Goal: Transaction & Acquisition: Download file/media

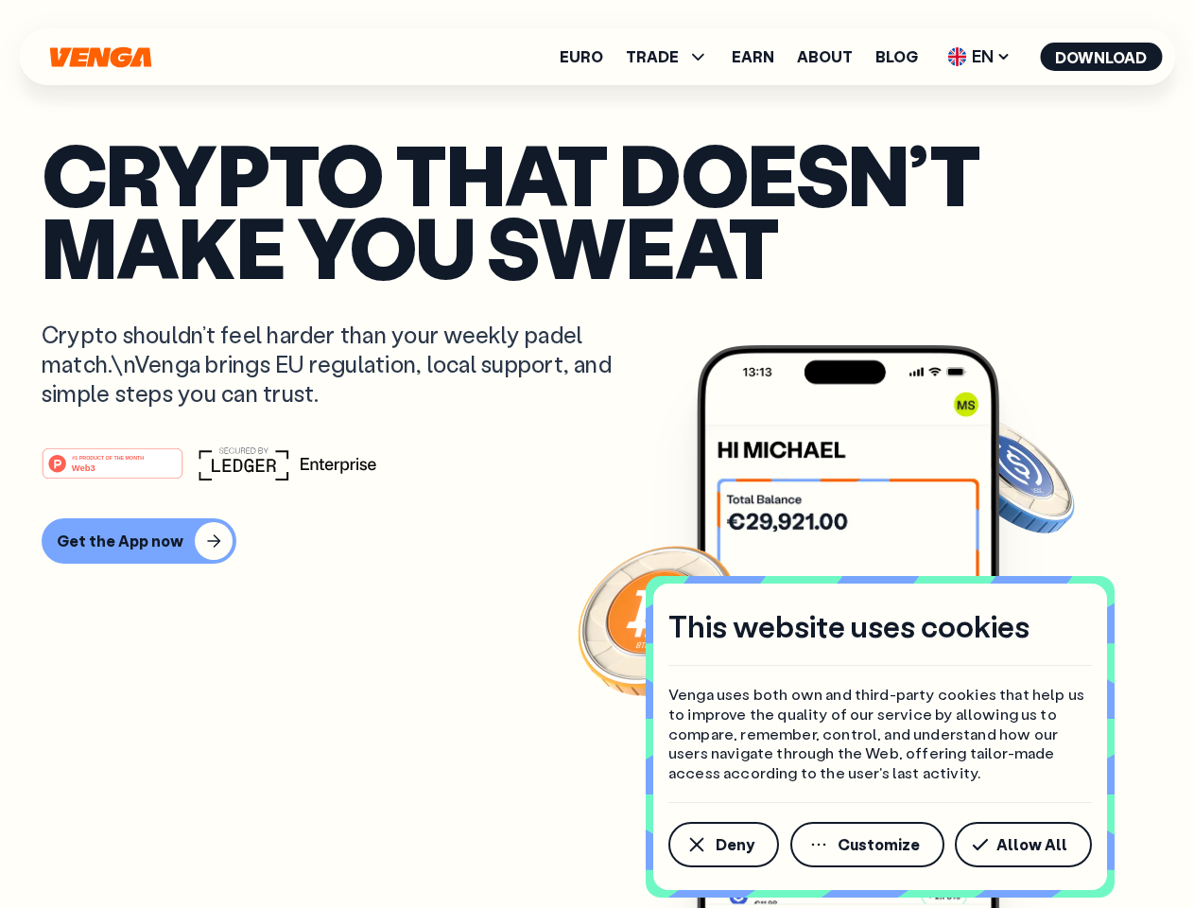
click at [597, 454] on div "#1 PRODUCT OF THE MONTH Web3" at bounding box center [597, 463] width 1111 height 34
click at [723, 845] on span "Deny" at bounding box center [735, 844] width 39 height 15
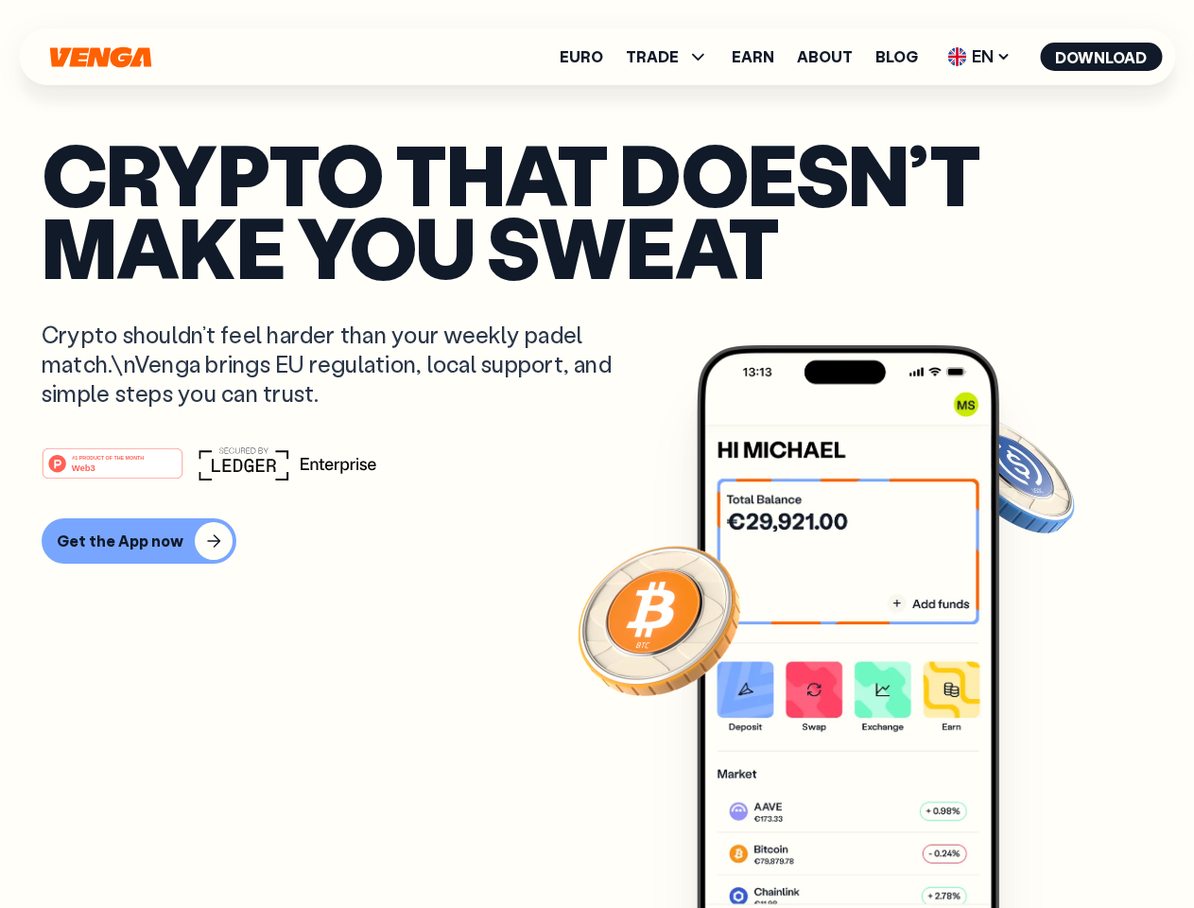
click at [869, 845] on img at bounding box center [848, 662] width 303 height 634
click at [1027, 845] on article "Crypto that doesn’t make you sweat Crypto shouldn’t feel harder than your weekl…" at bounding box center [597, 491] width 1111 height 709
click at [673, 57] on span "TRADE" at bounding box center [652, 56] width 53 height 15
click at [980, 57] on span "EN" at bounding box center [979, 57] width 77 height 30
click at [1102, 57] on button "Download" at bounding box center [1101, 57] width 122 height 28
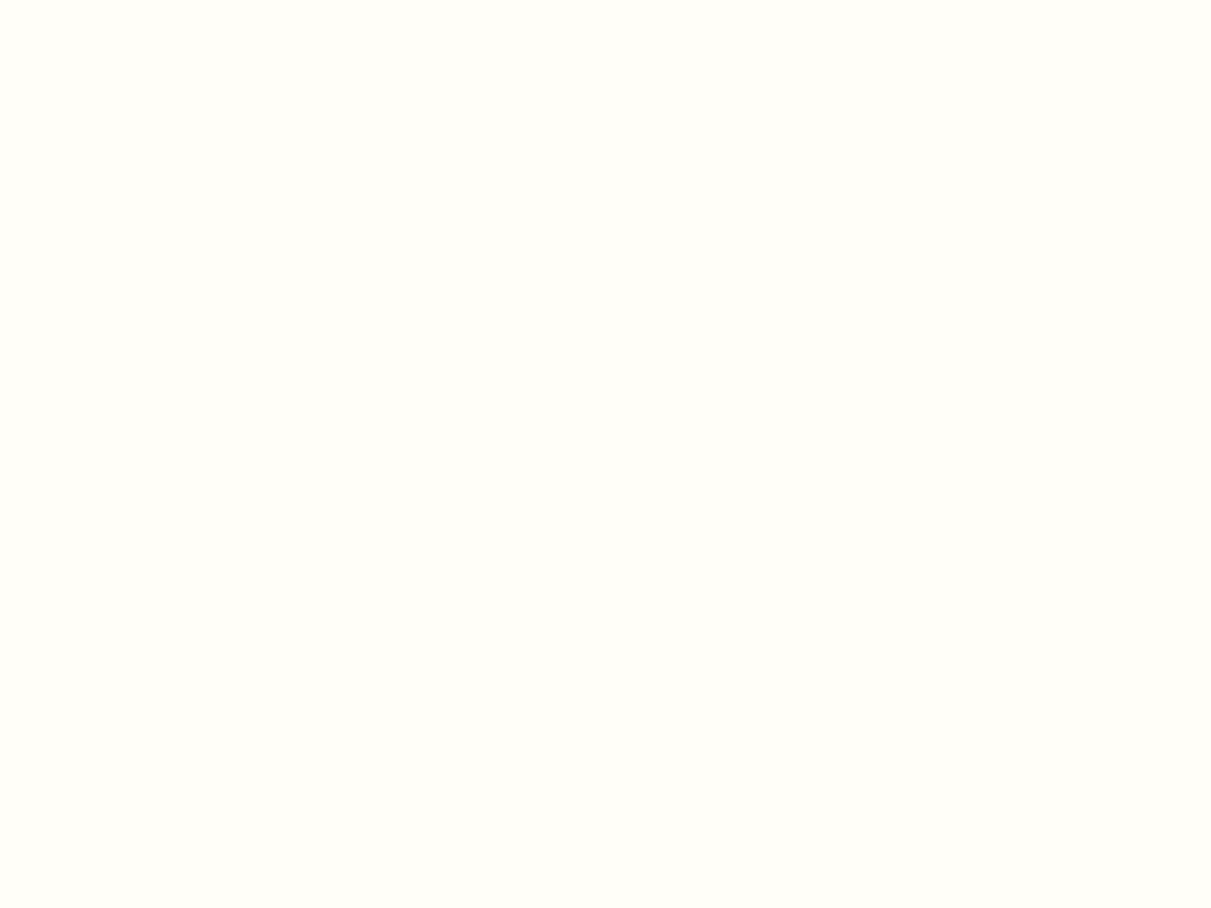
click at [597, 0] on html "This website uses cookies Venga uses both own and third-party cookies that help…" at bounding box center [605, 0] width 1211 height 0
click at [136, 0] on html "This website uses cookies Venga uses both own and third-party cookies that help…" at bounding box center [605, 0] width 1211 height 0
click at [115, 0] on html "This website uses cookies Venga uses both own and third-party cookies that help…" at bounding box center [605, 0] width 1211 height 0
